Goal: Check status: Check status

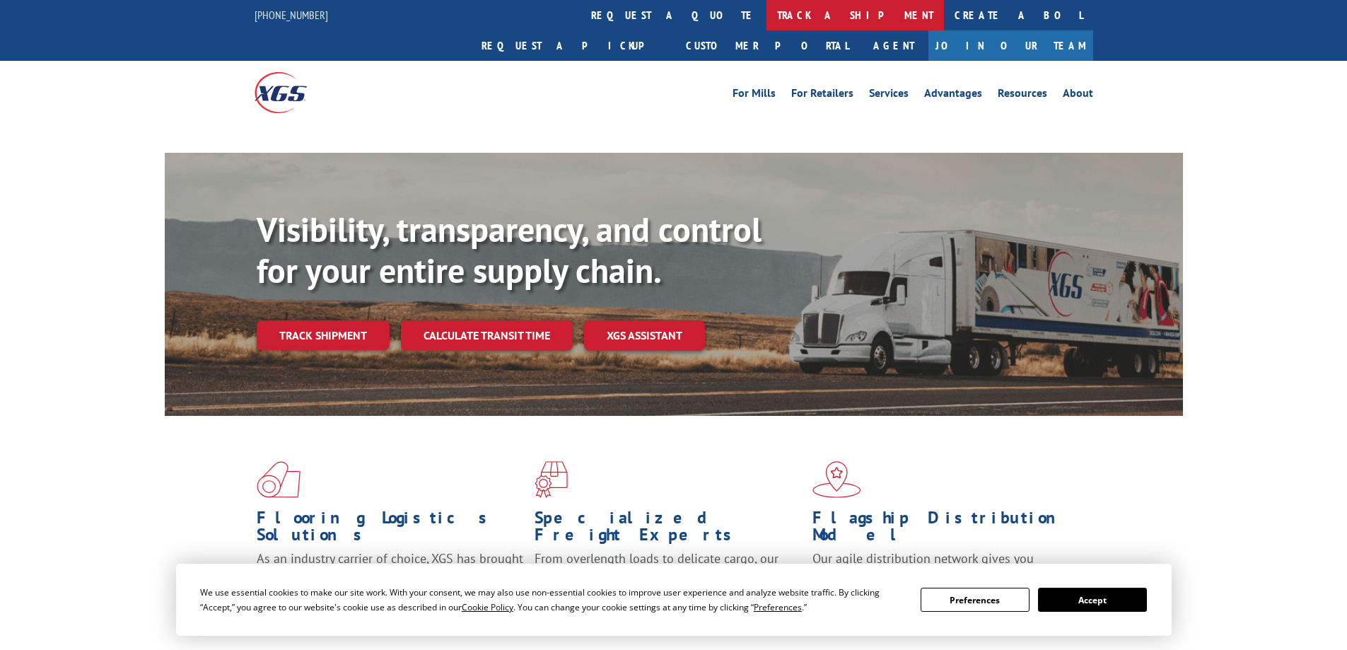
click at [767, 17] on link "track a shipment" at bounding box center [855, 15] width 177 height 30
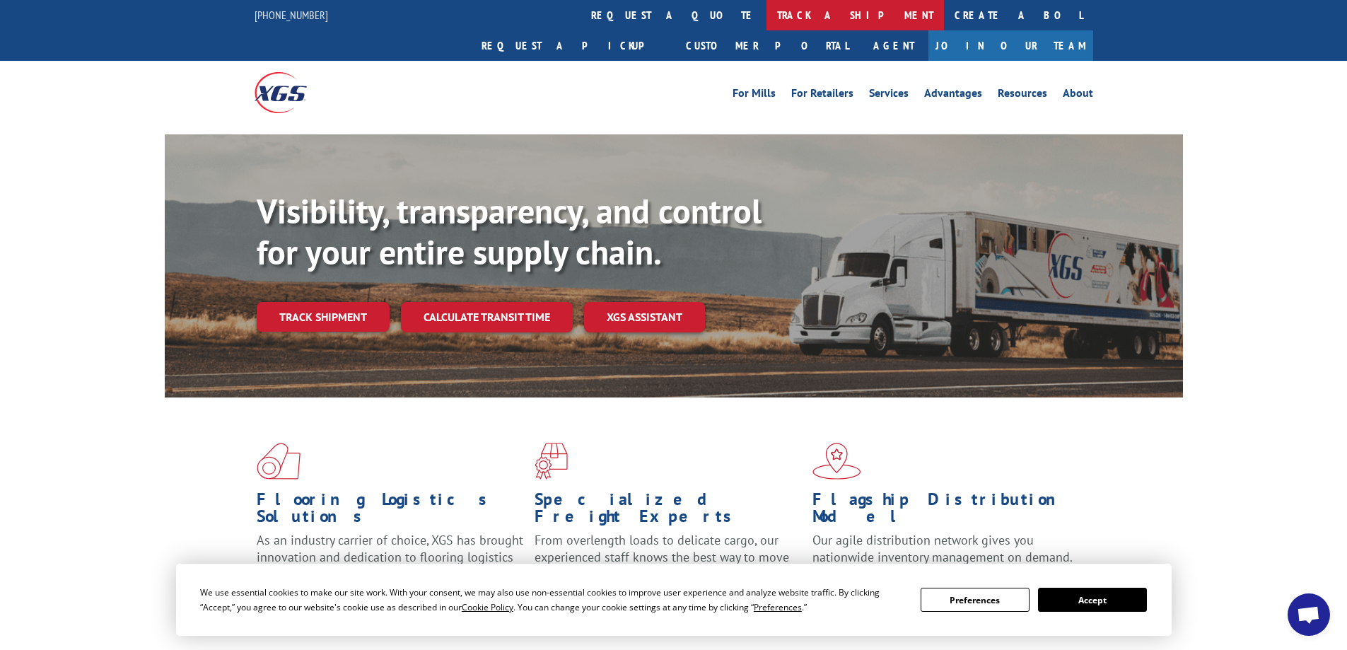
click at [767, 8] on link "track a shipment" at bounding box center [855, 15] width 177 height 30
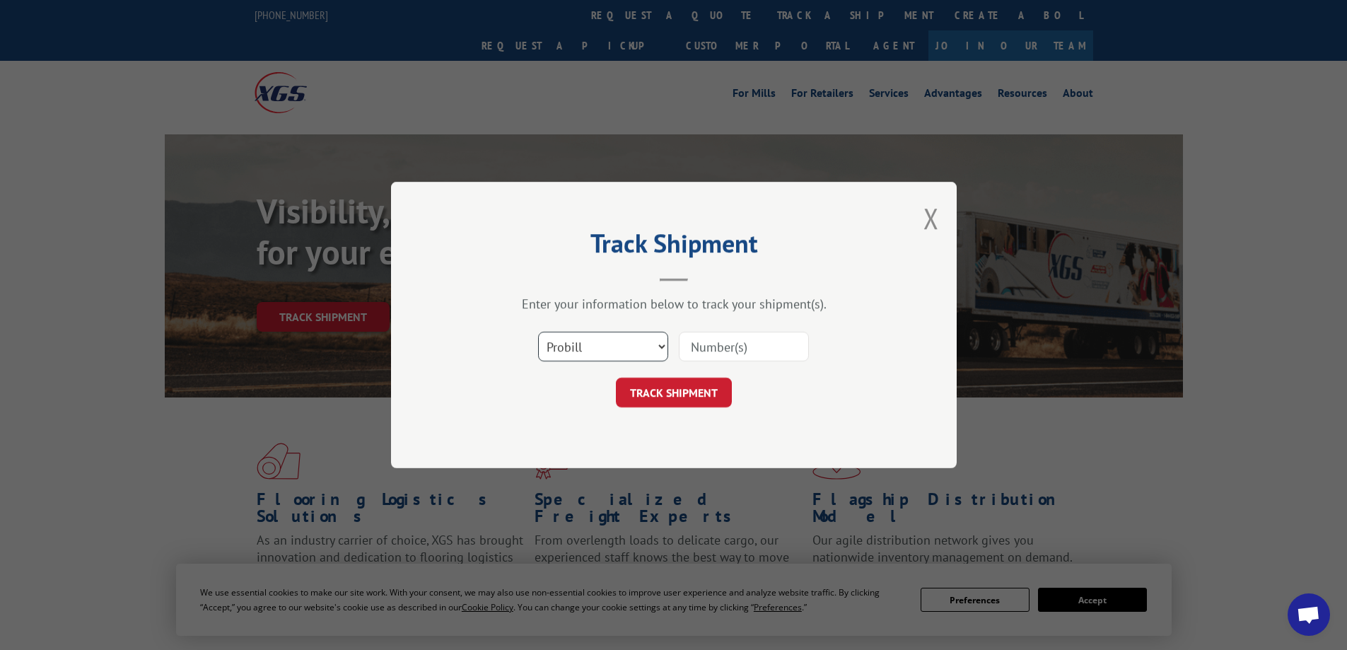
click at [639, 359] on select "Select category... Probill BOL PO" at bounding box center [603, 347] width 130 height 30
click at [665, 346] on select "Select category... Probill BOL PO" at bounding box center [603, 347] width 130 height 30
click at [538, 332] on select "Select category... Probill BOL PO" at bounding box center [603, 347] width 130 height 30
click at [612, 355] on select "Select category... Probill BOL PO" at bounding box center [603, 347] width 130 height 30
select select "bol"
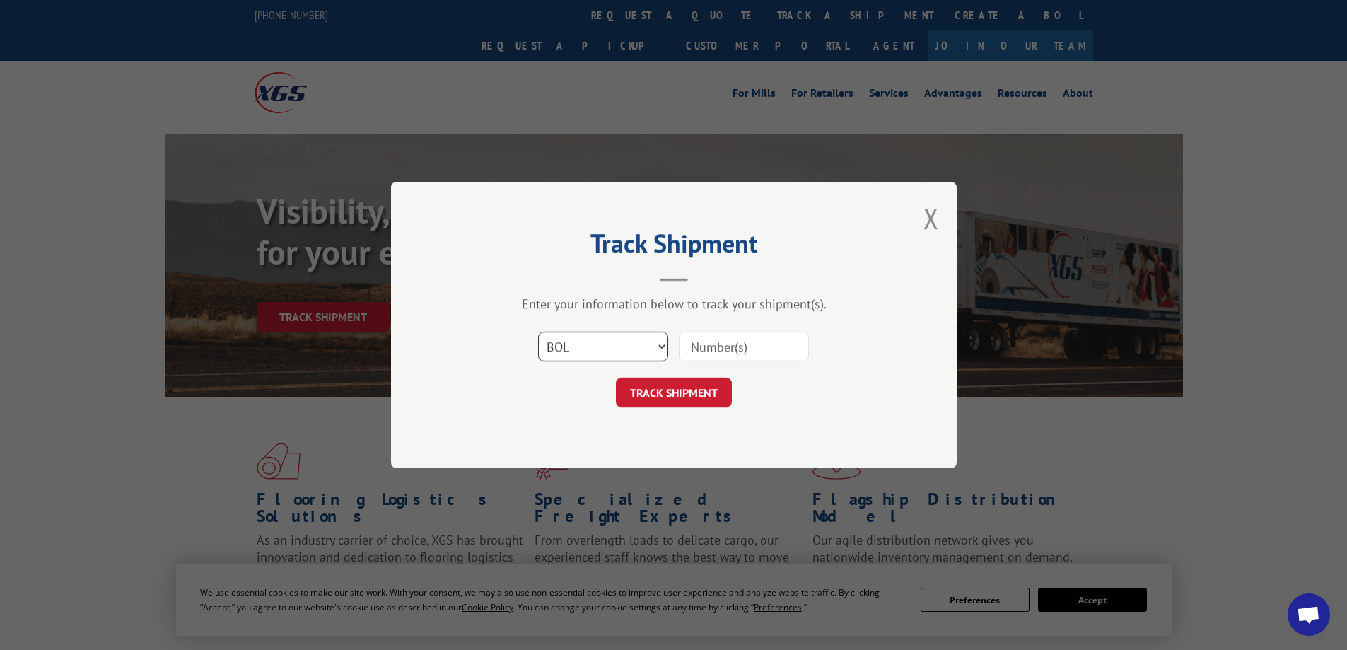
click at [538, 332] on select "Select category... Probill BOL PO" at bounding box center [603, 347] width 130 height 30
click at [754, 351] on input at bounding box center [744, 347] width 130 height 30
paste input "31598846"
type input "31598846"
click at [705, 376] on form "Select category... Probill BOL PO 31598846 TRACK SHIPMENT" at bounding box center [674, 365] width 424 height 84
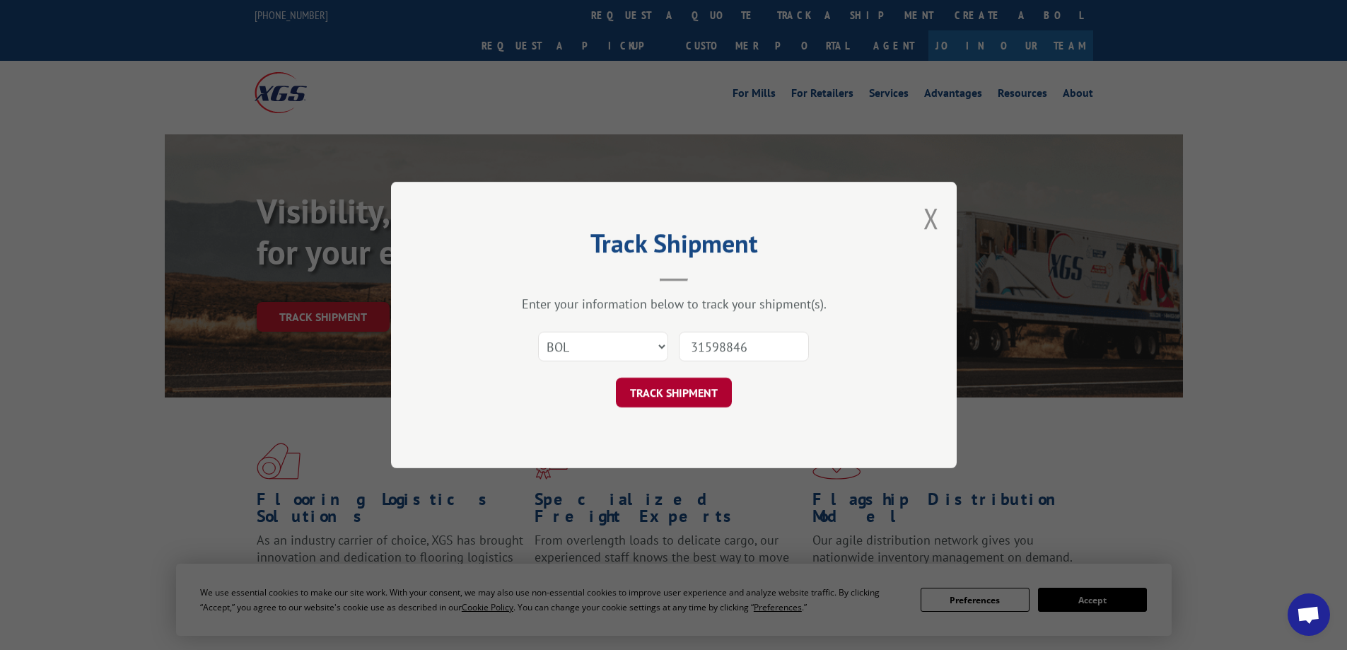
click at [701, 382] on button "TRACK SHIPMENT" at bounding box center [674, 393] width 116 height 30
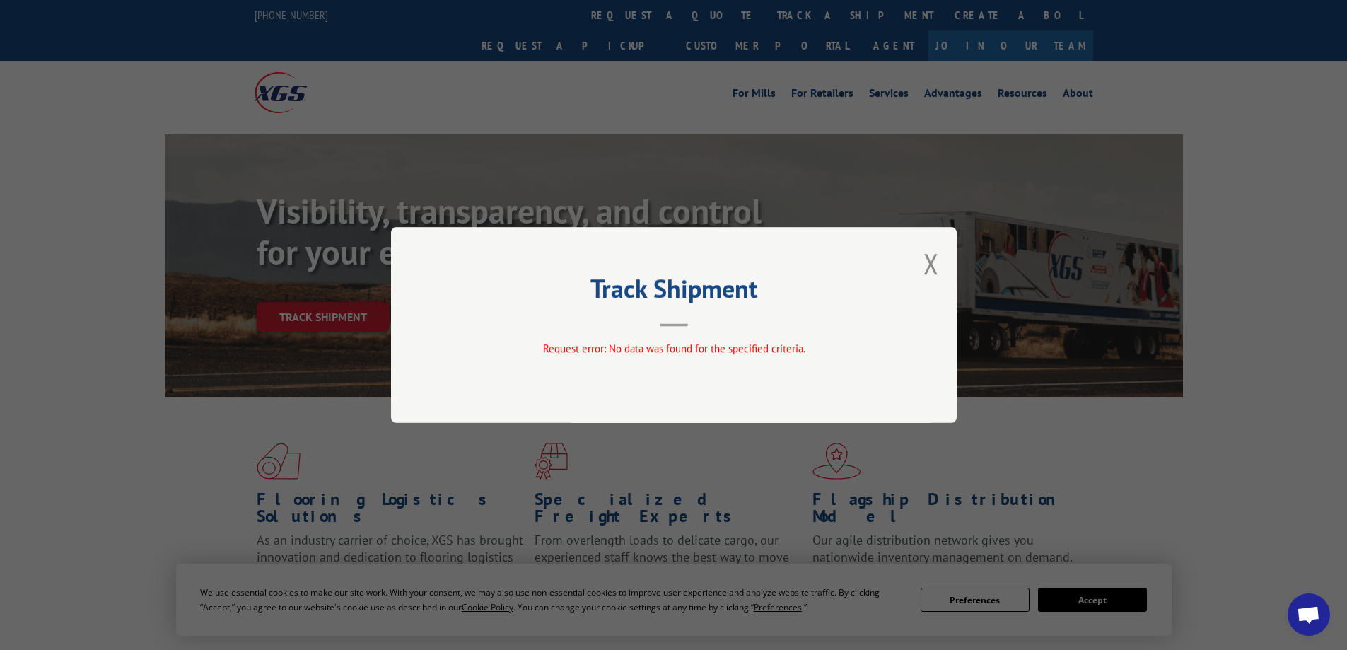
click at [933, 259] on button "Close modal" at bounding box center [932, 263] width 16 height 37
